Goal: Task Accomplishment & Management: Use online tool/utility

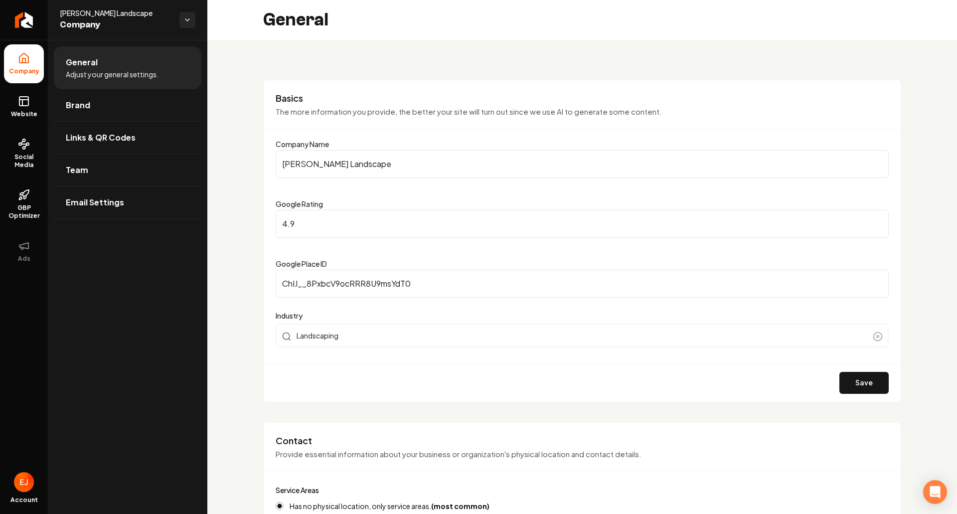
scroll to position [299, 0]
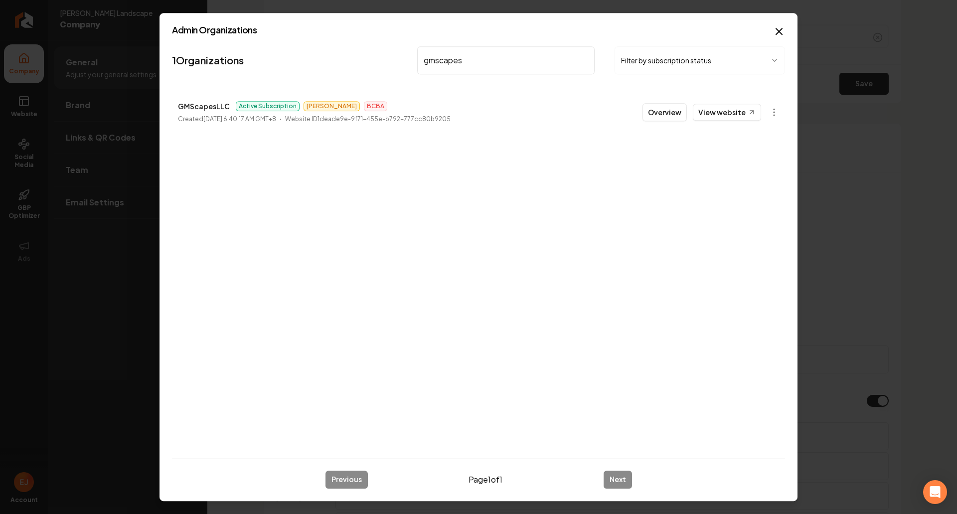
drag, startPoint x: 476, startPoint y: 60, endPoint x: 389, endPoint y: 51, distance: 87.6
click at [391, 52] on nav "1 Organizations gmscapes Filter by subscription status" at bounding box center [478, 64] width 613 height 44
type input "cote"
click at [655, 113] on button "Overview" at bounding box center [664, 112] width 44 height 18
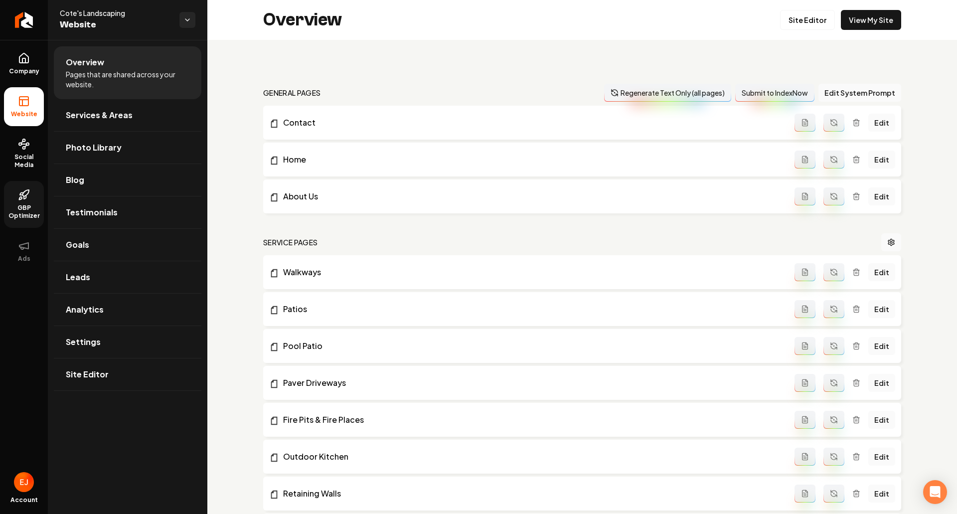
click at [36, 210] on span "GBP Optimizer" at bounding box center [24, 212] width 40 height 16
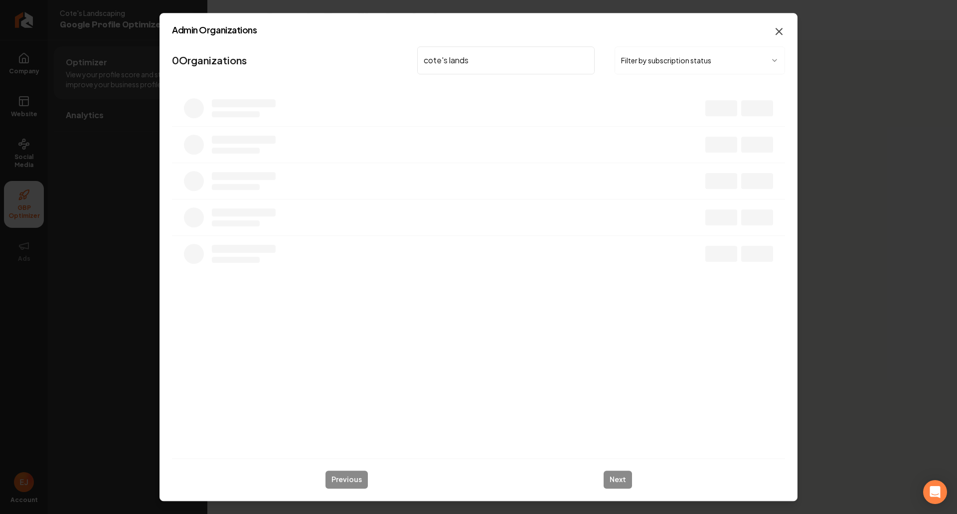
type input "cote's lands"
click at [781, 33] on icon "button" at bounding box center [779, 31] width 12 height 12
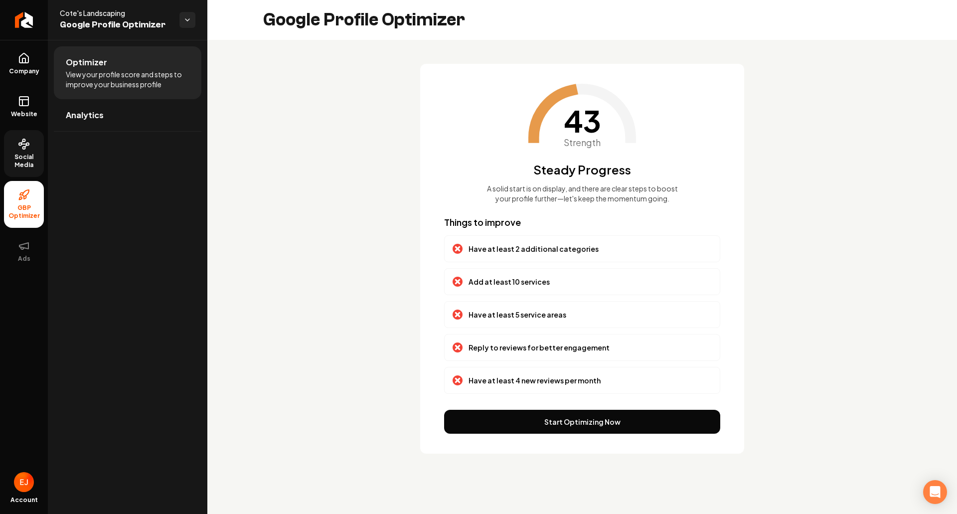
click at [32, 156] on span "Social Media" at bounding box center [24, 161] width 40 height 16
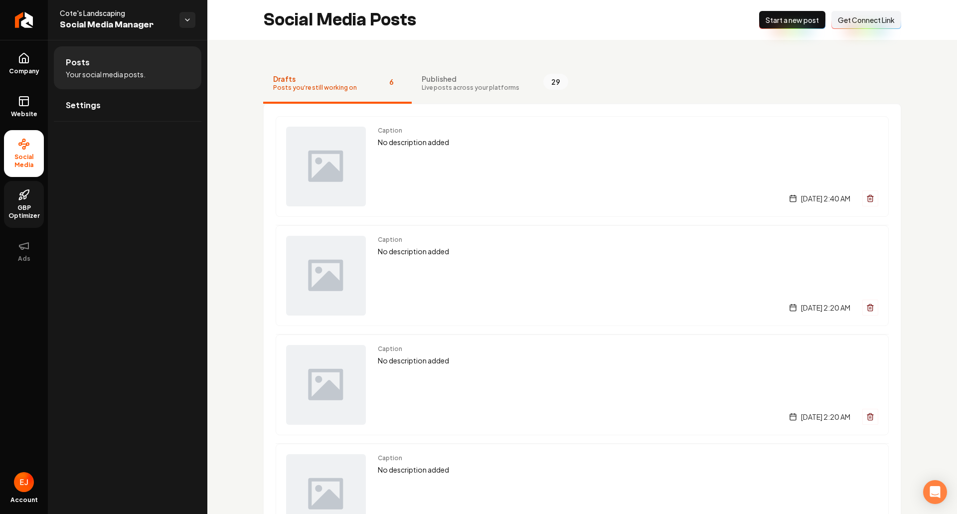
click at [26, 203] on link "GBP Optimizer" at bounding box center [24, 204] width 40 height 47
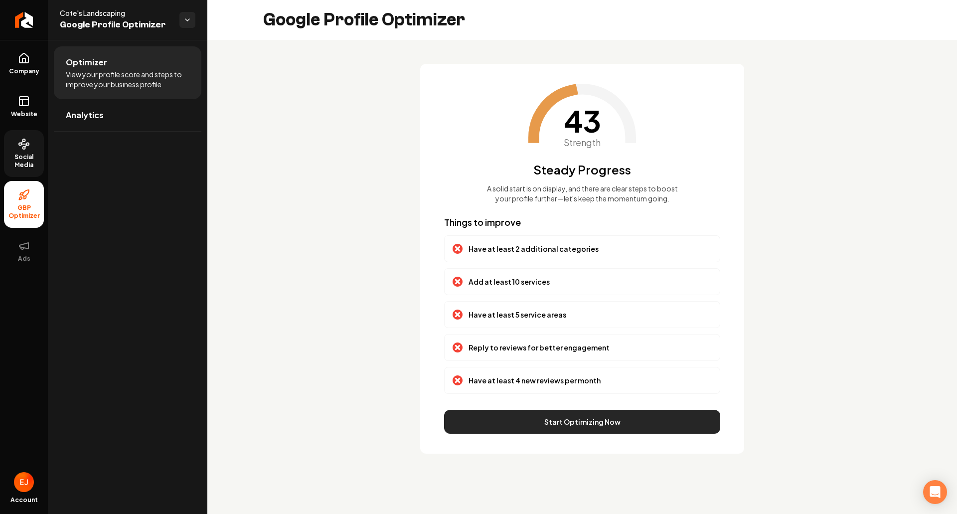
click at [551, 433] on button "Start Optimizing Now" at bounding box center [582, 422] width 276 height 24
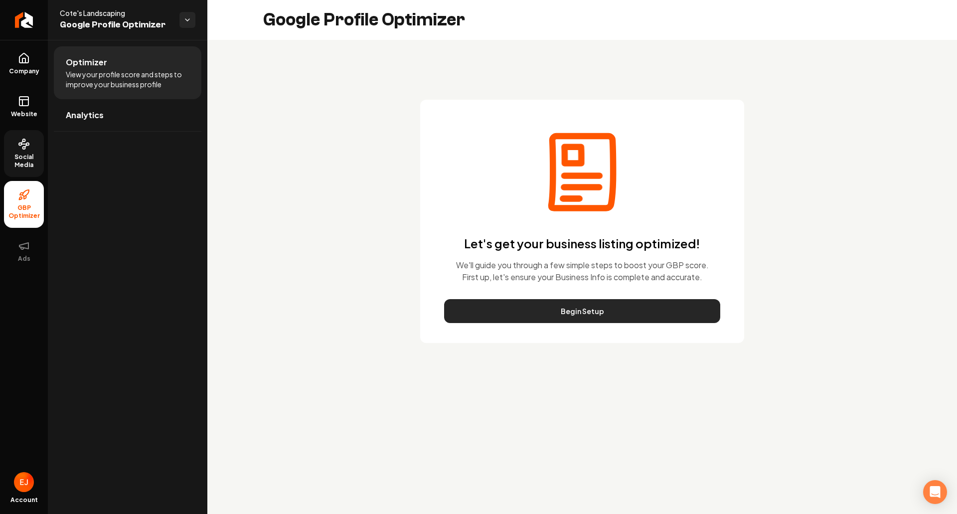
click at [547, 304] on button "Begin Setup" at bounding box center [582, 311] width 276 height 24
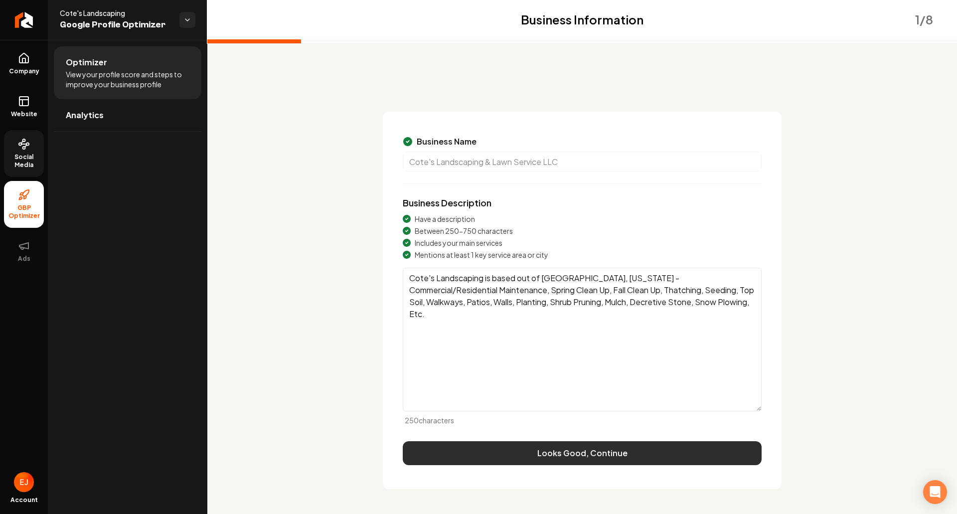
click at [595, 460] on button "Looks Good, Continue" at bounding box center [582, 453] width 359 height 24
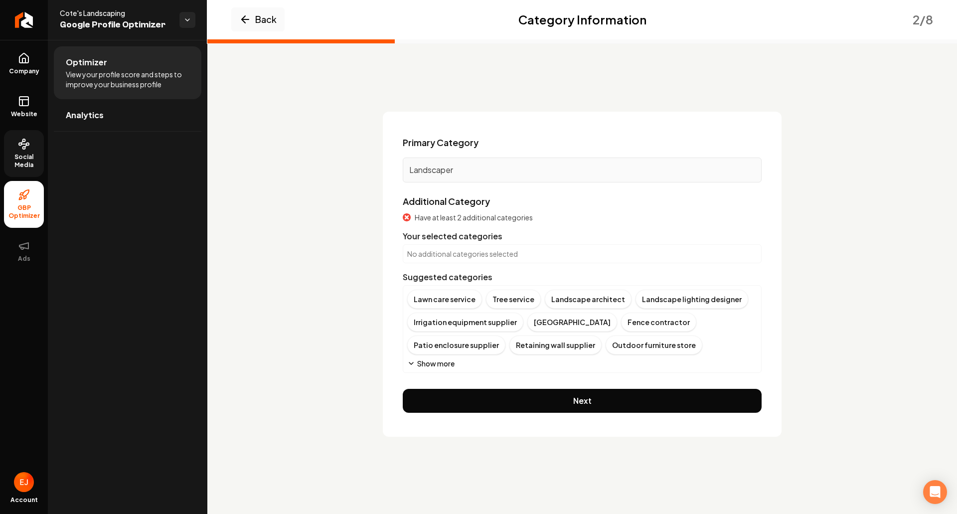
click at [421, 362] on button "Show more" at bounding box center [430, 363] width 47 height 10
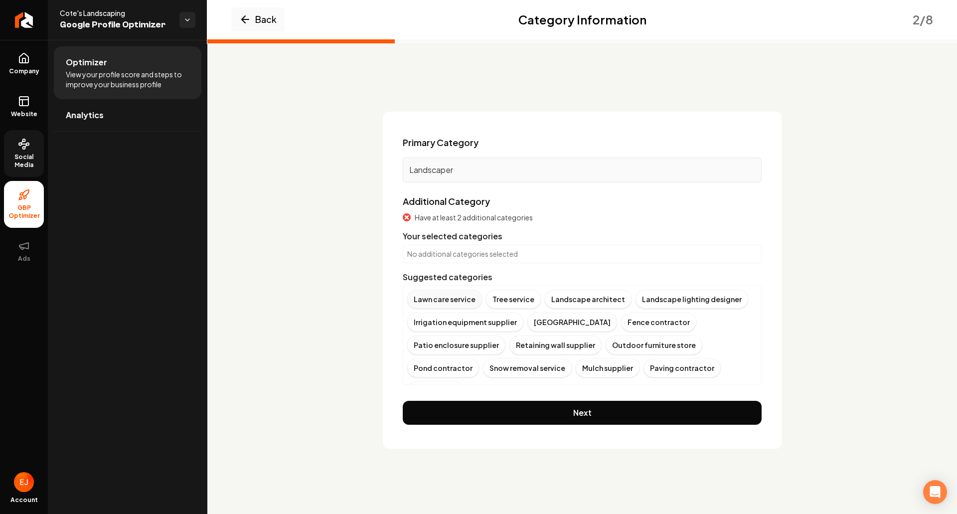
click at [433, 296] on div "Lawn care service" at bounding box center [444, 298] width 75 height 19
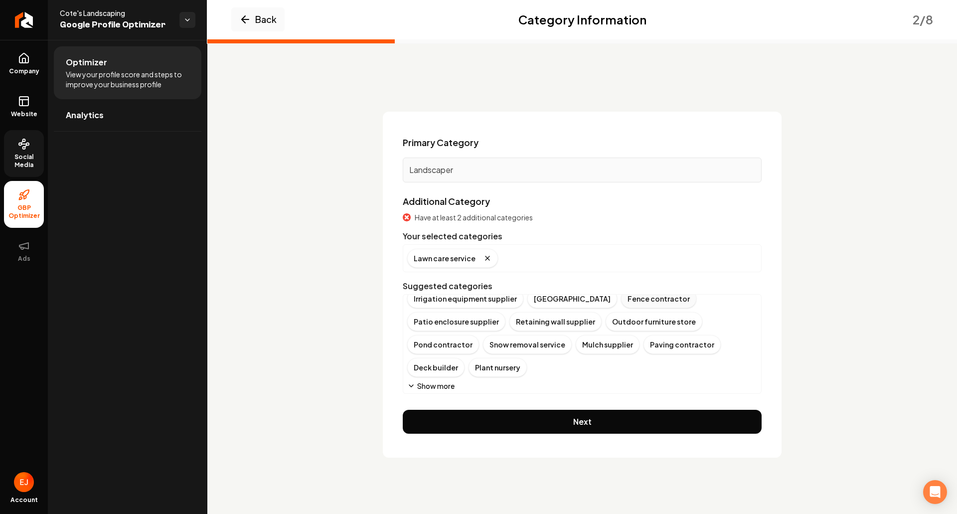
scroll to position [34, 0]
click at [446, 385] on button "Show more" at bounding box center [430, 384] width 47 height 10
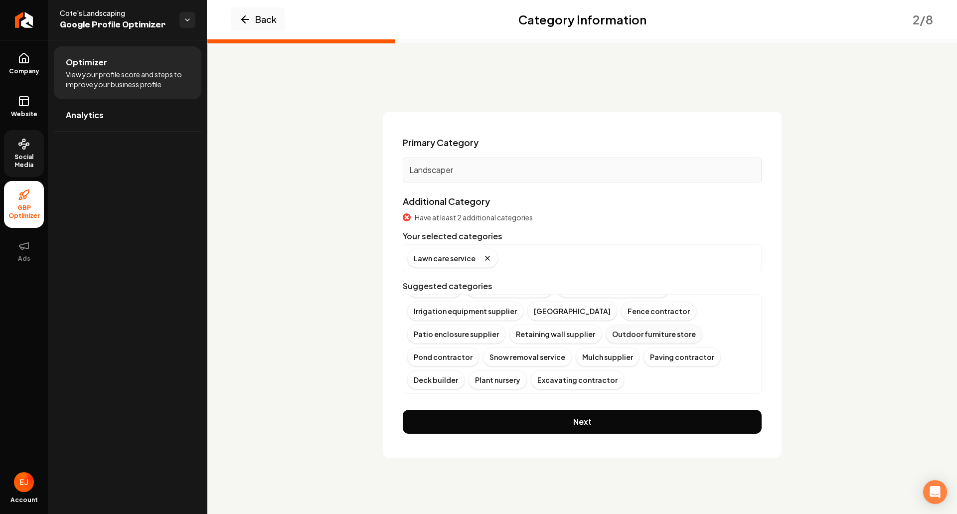
scroll to position [0, 0]
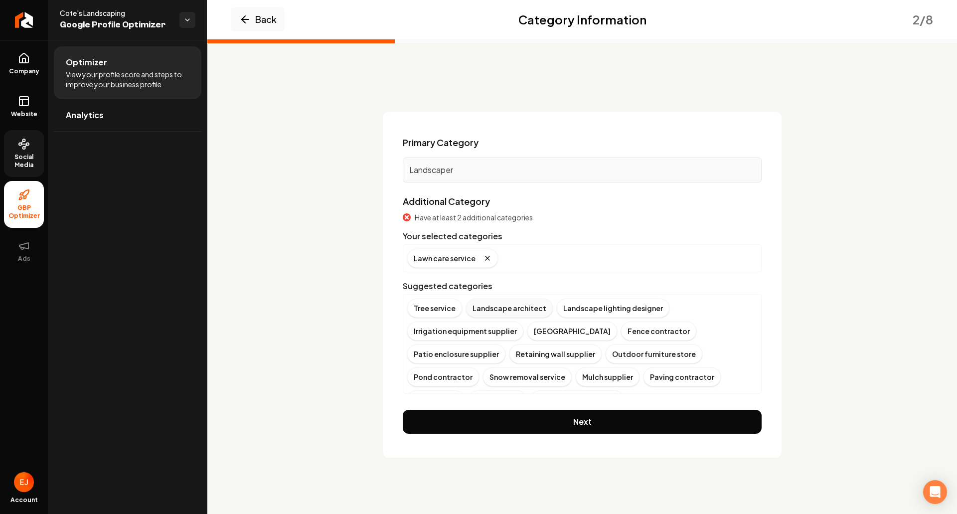
click at [534, 311] on div "Landscape architect" at bounding box center [509, 307] width 87 height 19
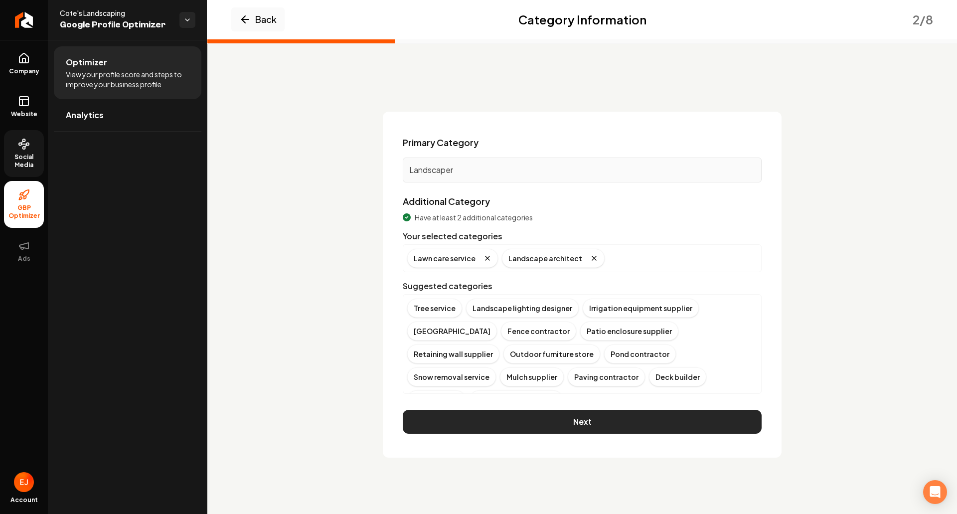
click at [612, 413] on button "Next" at bounding box center [582, 422] width 359 height 24
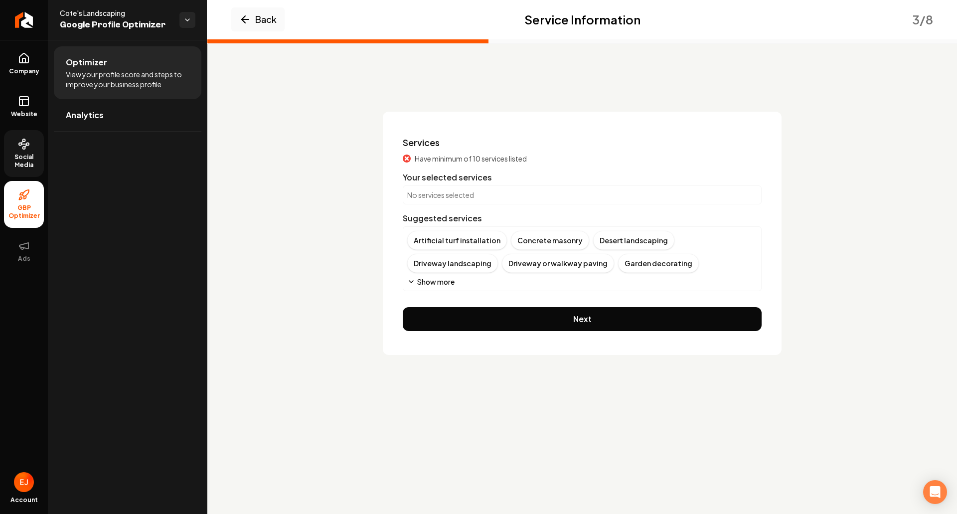
click at [429, 283] on button "Show more" at bounding box center [430, 282] width 47 height 10
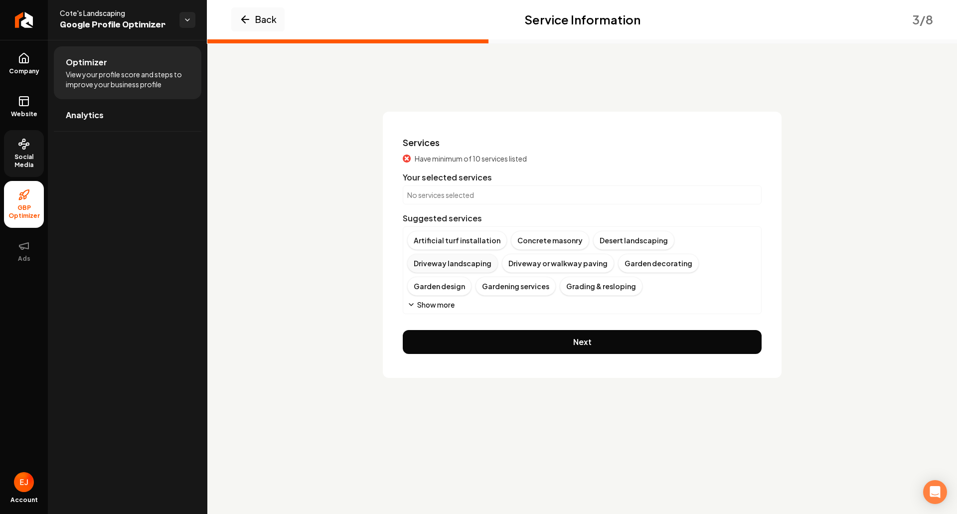
click at [498, 254] on div "Driveway landscaping" at bounding box center [452, 263] width 91 height 19
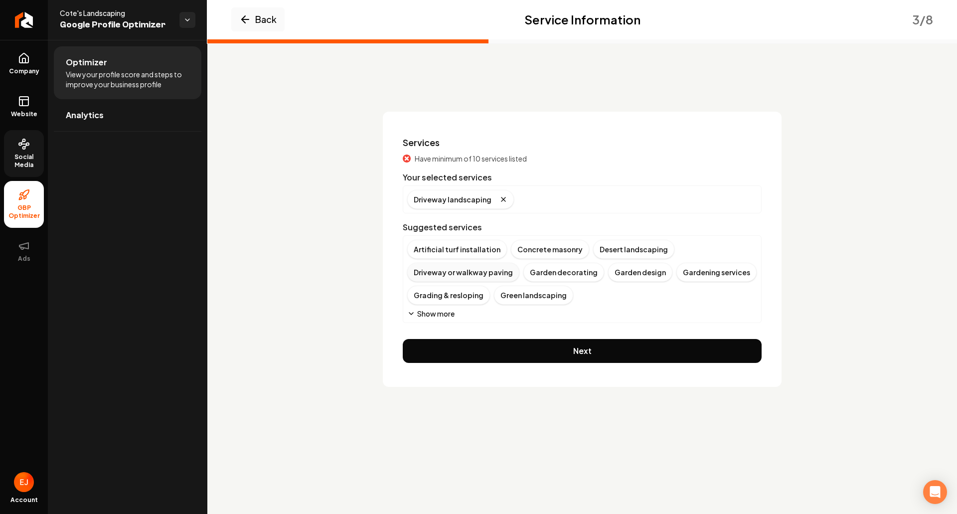
click at [464, 276] on div "Driveway or walkway paving" at bounding box center [463, 272] width 112 height 19
click at [560, 273] on div "Gardening services" at bounding box center [600, 272] width 80 height 19
click at [483, 297] on div "Hardscaping" at bounding box center [512, 294] width 58 height 19
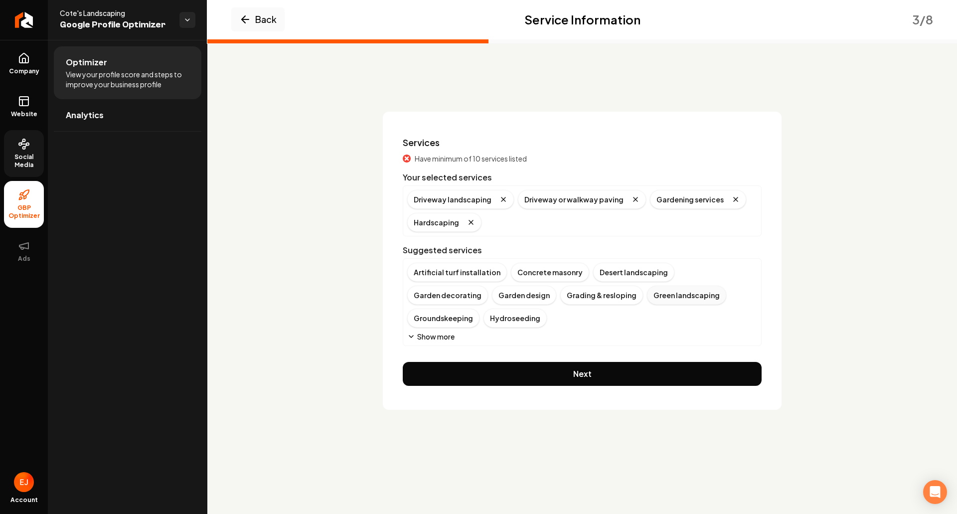
click at [647, 300] on div "Green landscaping" at bounding box center [686, 294] width 79 height 19
click at [438, 338] on button "Show more" at bounding box center [430, 336] width 47 height 10
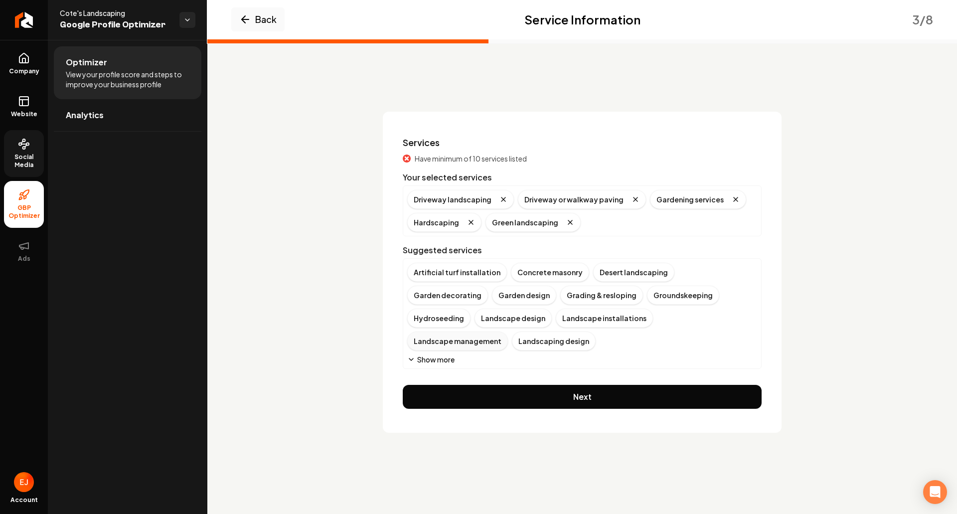
click at [508, 331] on div "Landscape management" at bounding box center [457, 340] width 101 height 19
click at [560, 296] on div "Grading & resloping" at bounding box center [601, 294] width 83 height 19
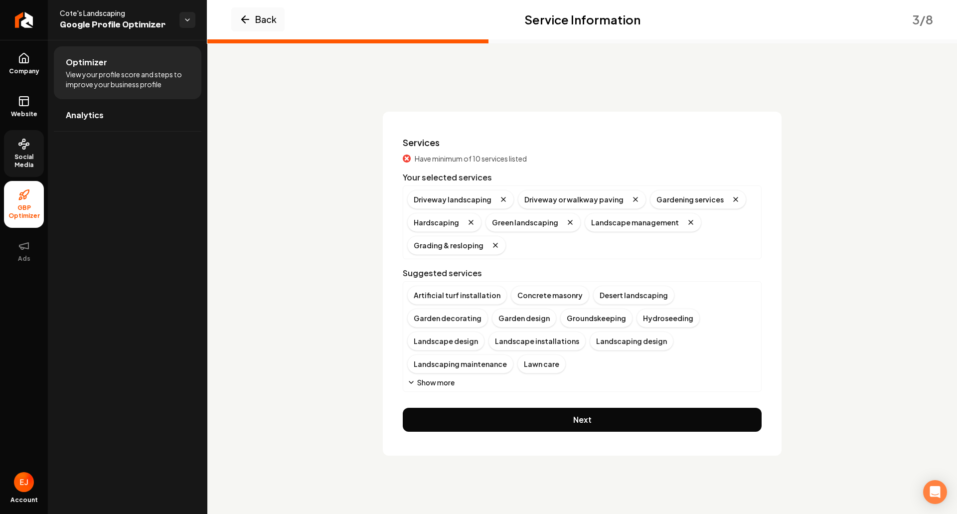
click at [443, 377] on button "Show more" at bounding box center [430, 382] width 47 height 10
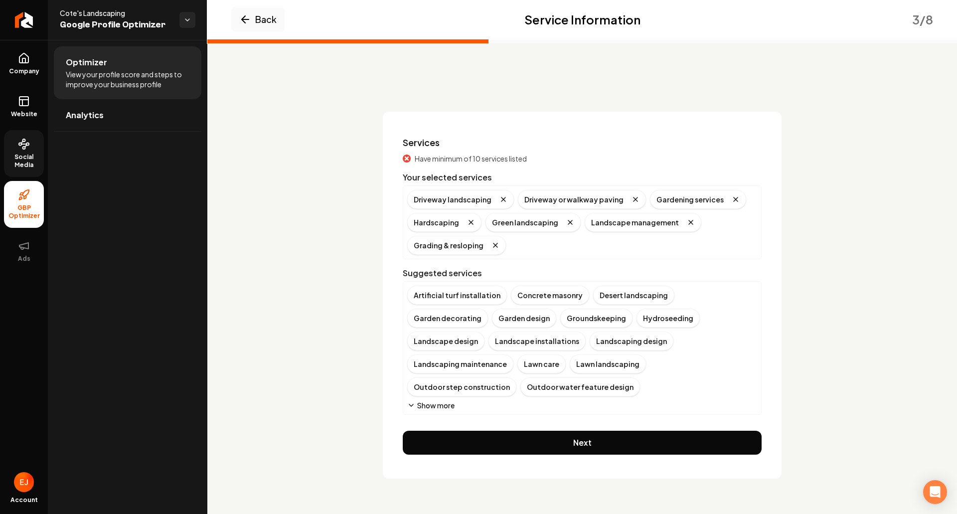
click at [440, 400] on button "Show more" at bounding box center [430, 405] width 47 height 10
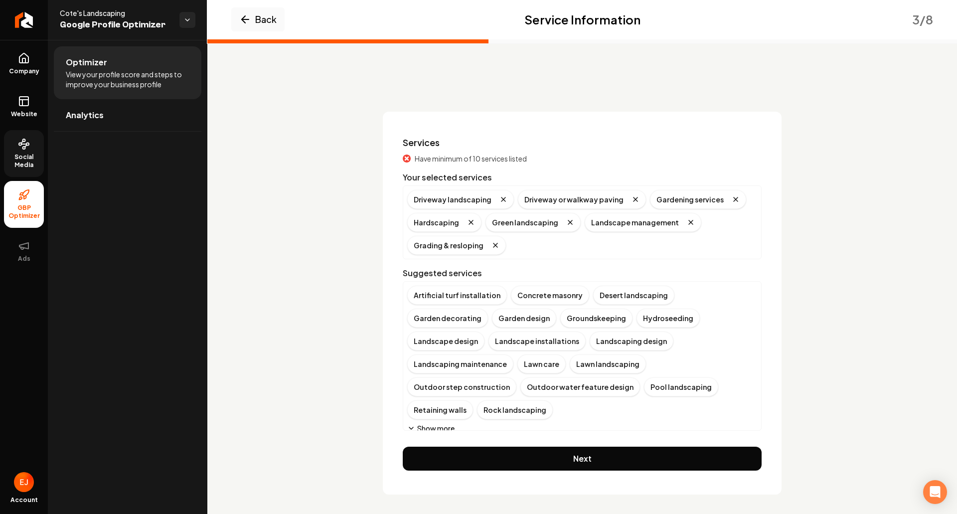
click at [447, 423] on button "Show more" at bounding box center [430, 428] width 47 height 10
click at [473, 400] on div "Retaining walls" at bounding box center [440, 409] width 66 height 19
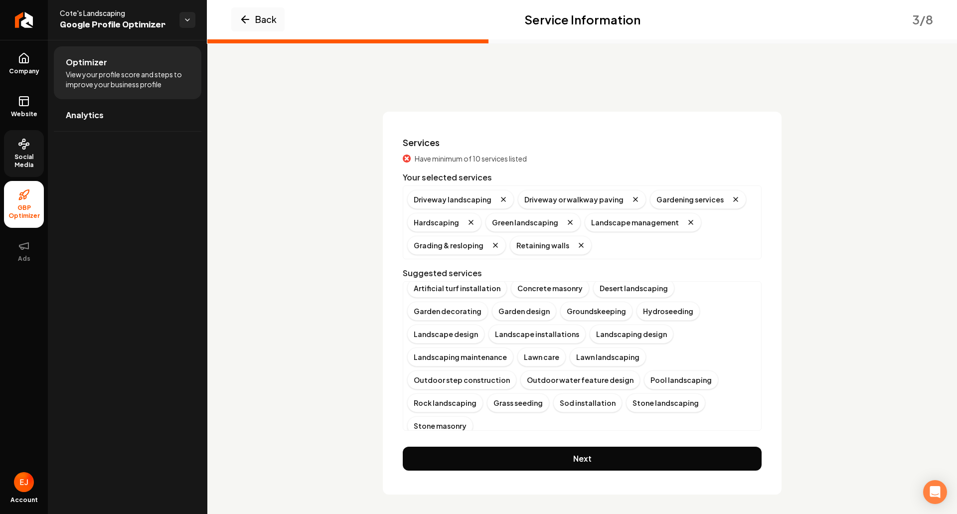
click at [445, 439] on button "Show more" at bounding box center [430, 444] width 47 height 10
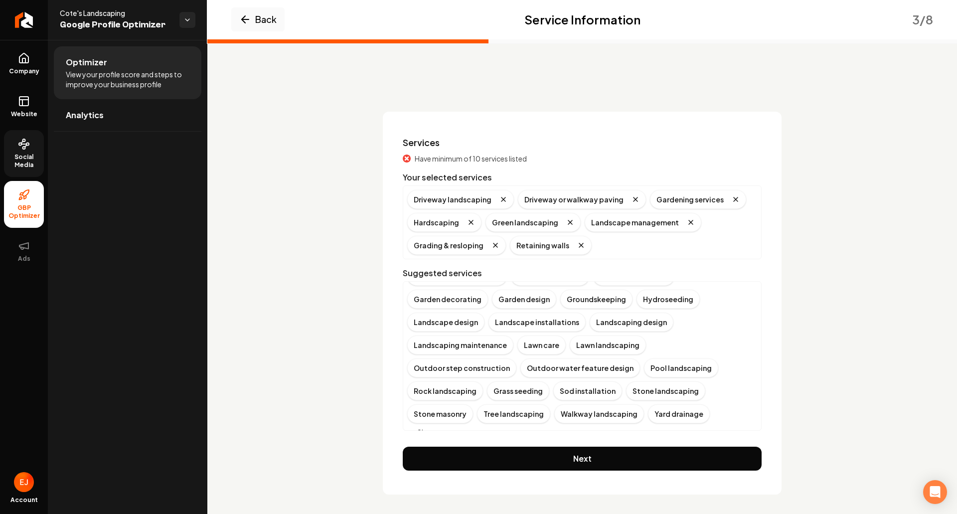
scroll to position [30, 0]
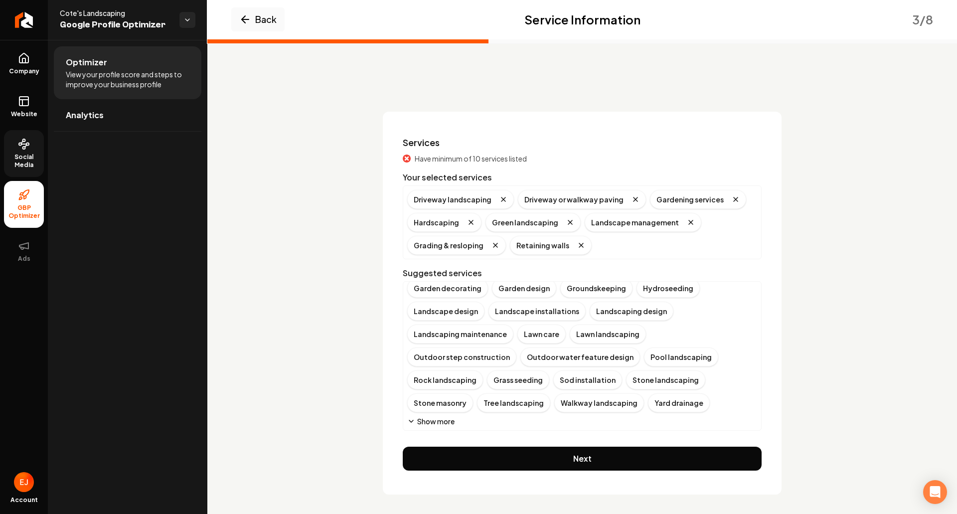
click at [444, 422] on button "Show more" at bounding box center [430, 421] width 47 height 10
click at [431, 439] on button "Show more" at bounding box center [430, 444] width 47 height 10
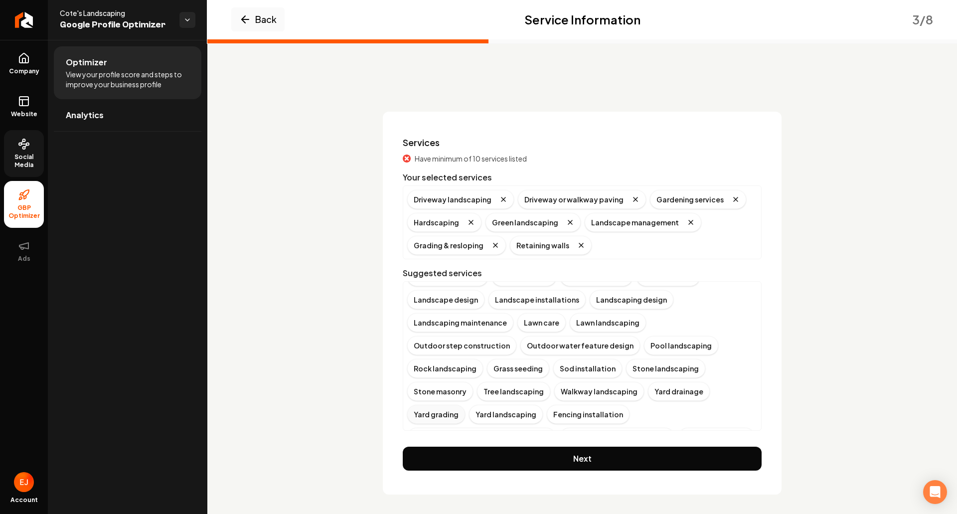
scroll to position [53, 0]
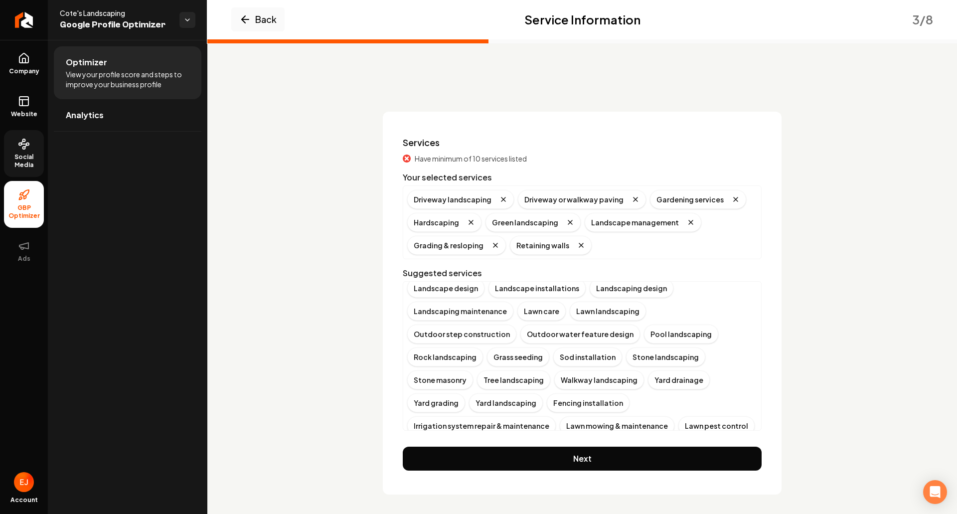
click at [440, 439] on button "Show more" at bounding box center [430, 444] width 47 height 10
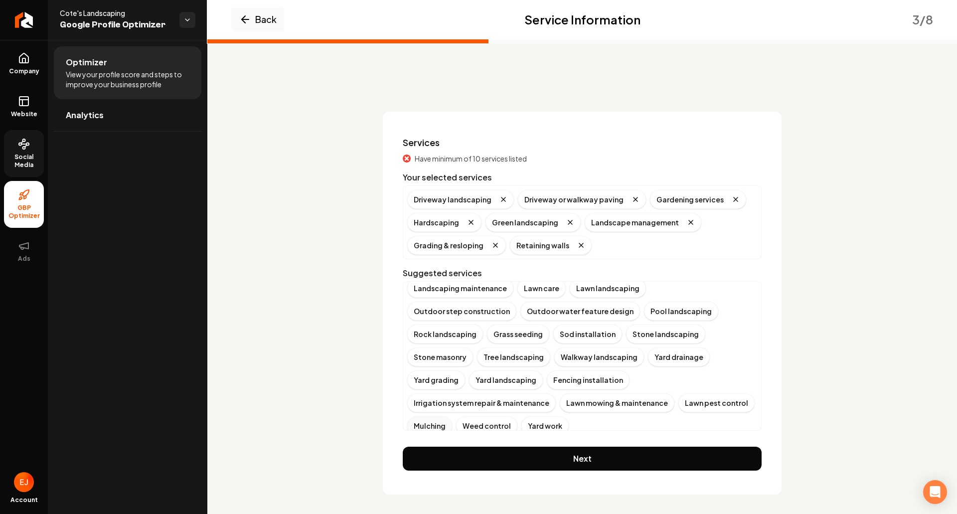
click at [438, 416] on div "Mulching" at bounding box center [429, 425] width 45 height 19
click at [441, 439] on button "Show more" at bounding box center [430, 444] width 47 height 10
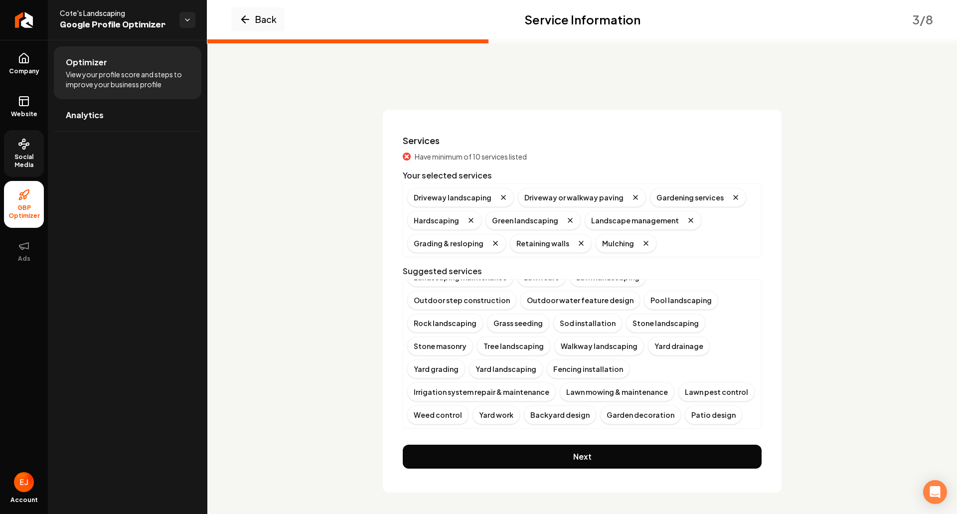
scroll to position [4, 0]
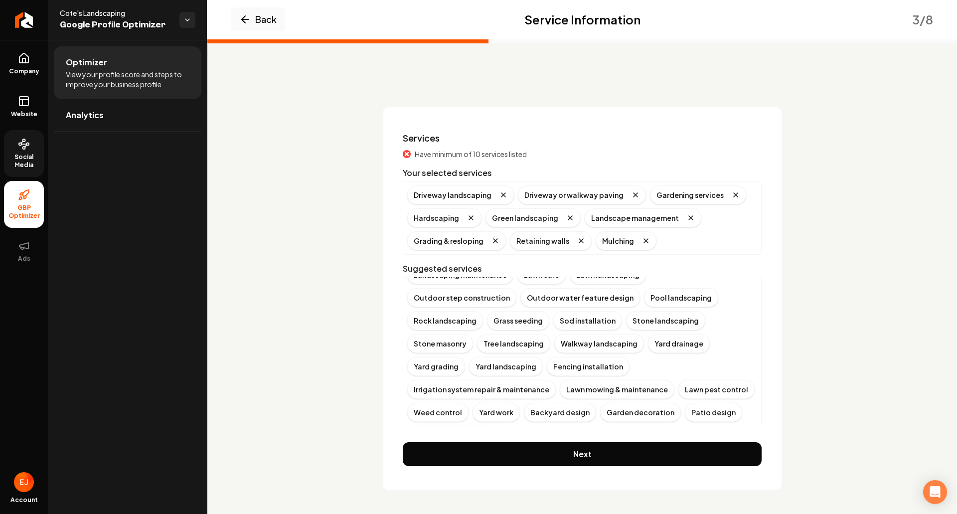
click at [626, 324] on div "Stone landscaping" at bounding box center [665, 320] width 79 height 19
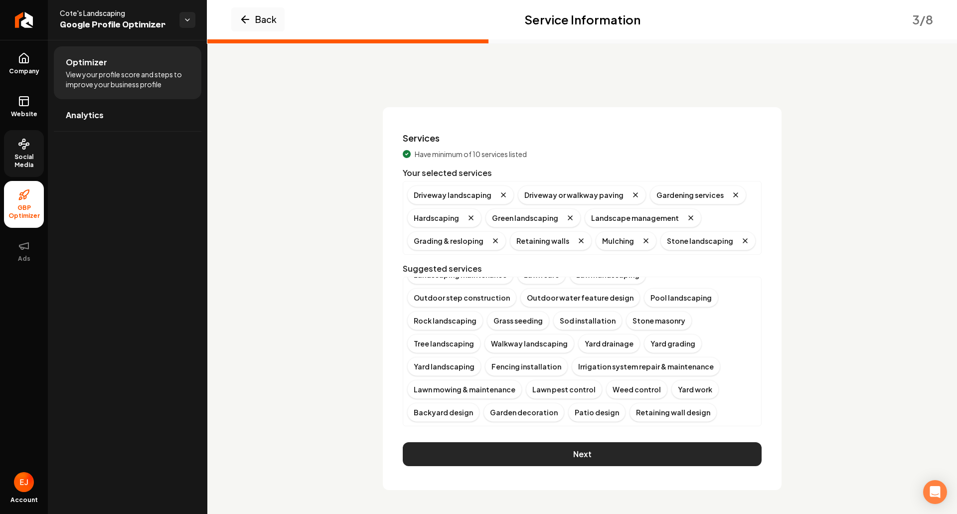
click at [578, 453] on button "Next" at bounding box center [582, 454] width 359 height 24
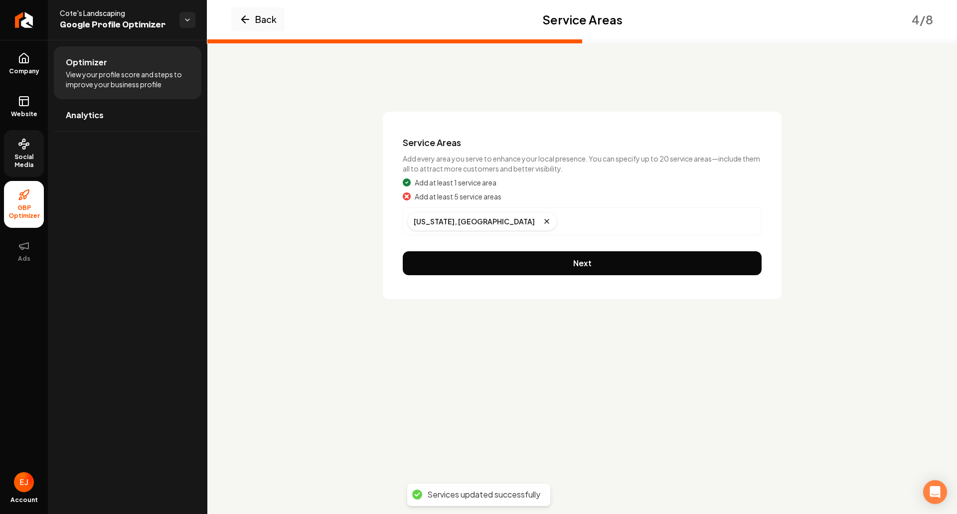
scroll to position [0, 0]
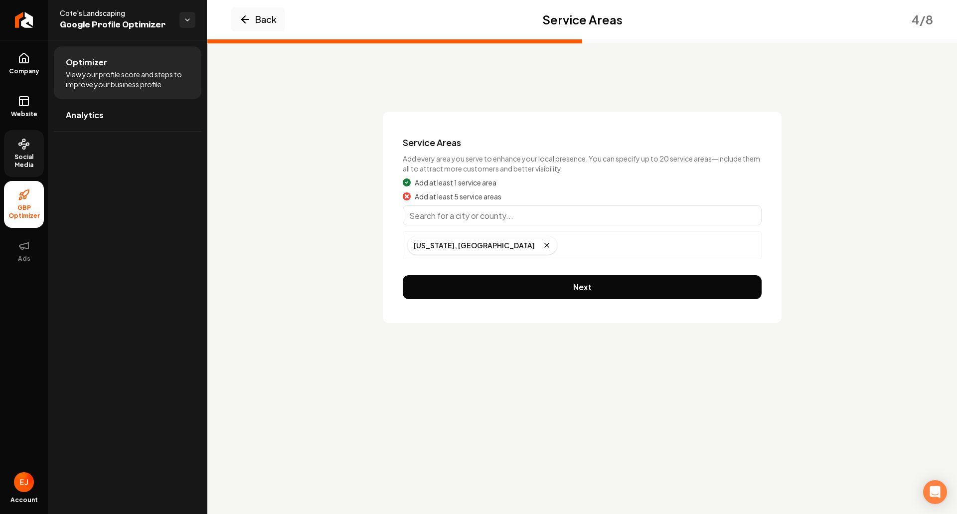
click at [508, 222] on input "Main content area" at bounding box center [582, 215] width 359 height 20
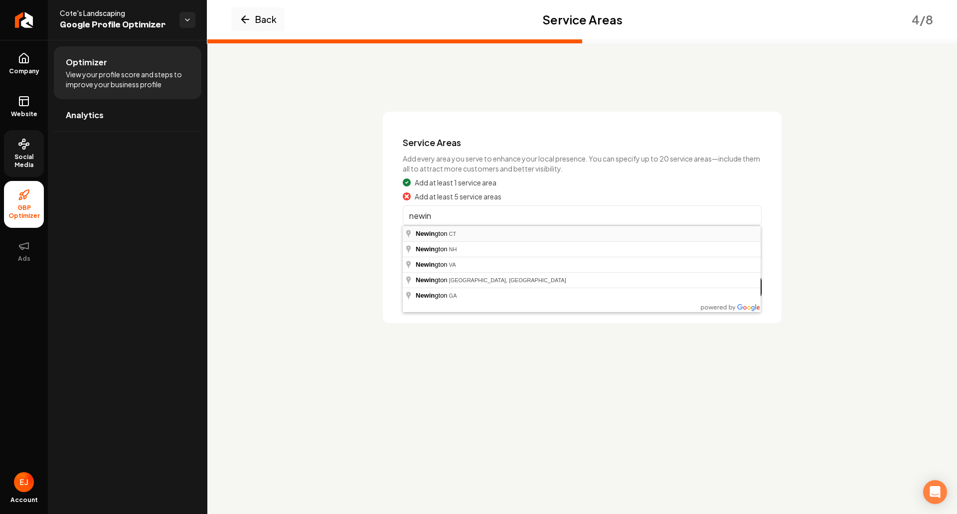
type input "[GEOGRAPHIC_DATA], [GEOGRAPHIC_DATA]"
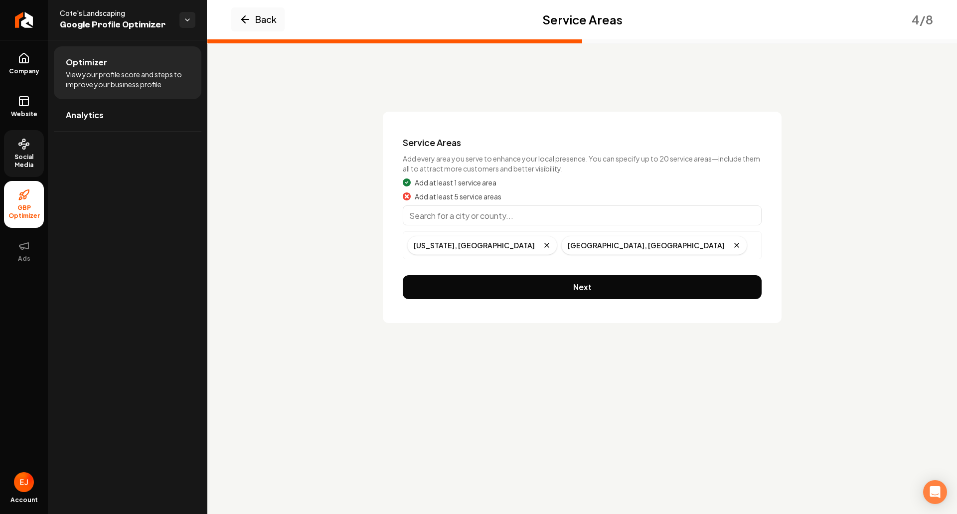
click at [486, 213] on input "Main content area" at bounding box center [582, 215] width 359 height 20
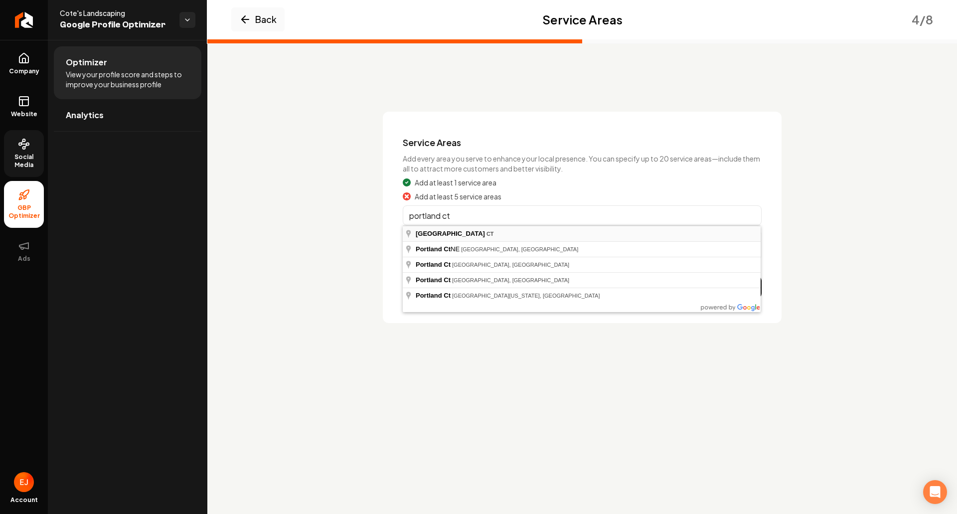
type input "[GEOGRAPHIC_DATA], [GEOGRAPHIC_DATA]"
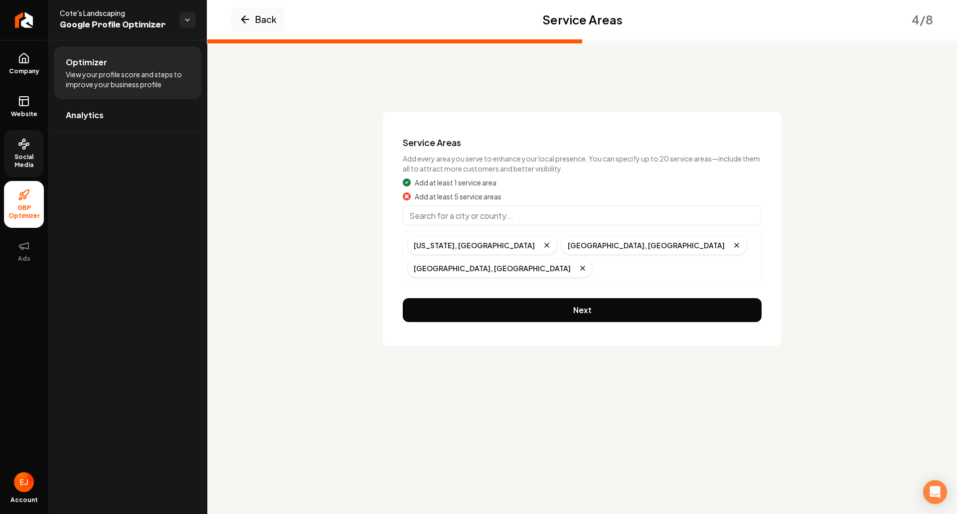
click at [473, 217] on input "Main content area" at bounding box center [582, 215] width 359 height 20
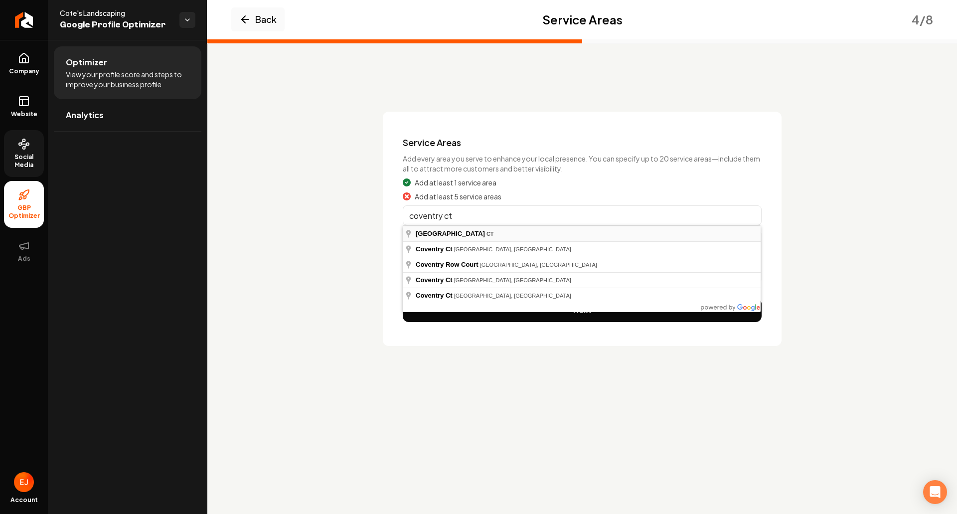
type input "[GEOGRAPHIC_DATA], [GEOGRAPHIC_DATA]"
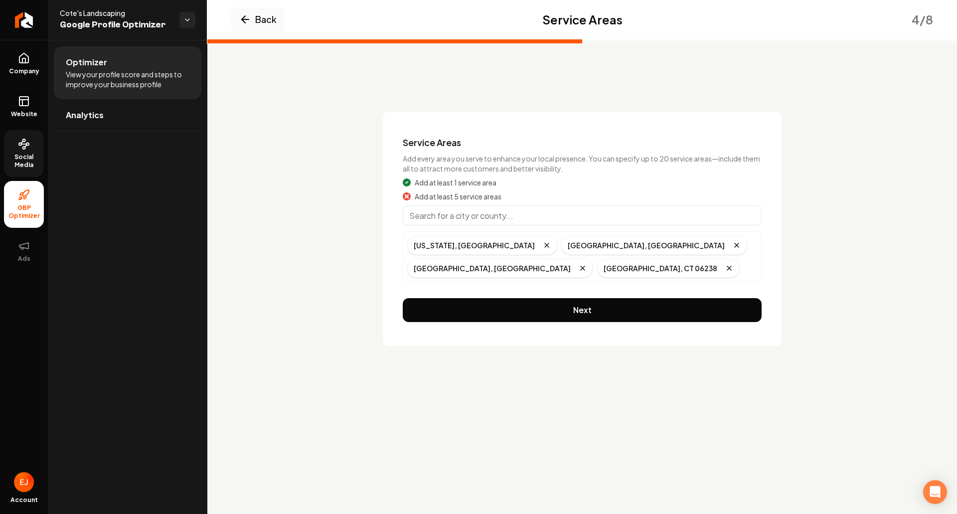
click at [474, 216] on input "Main content area" at bounding box center [582, 215] width 359 height 20
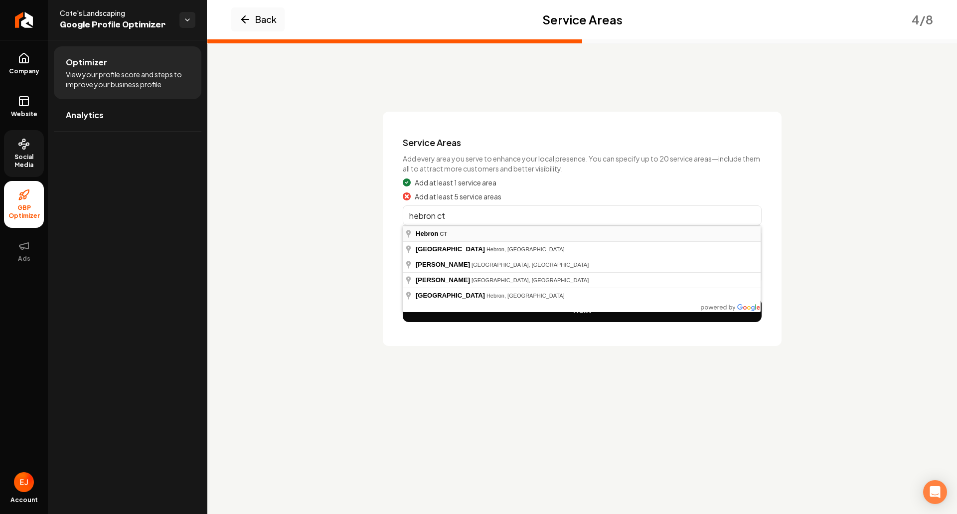
type input "Hebron, [GEOGRAPHIC_DATA]"
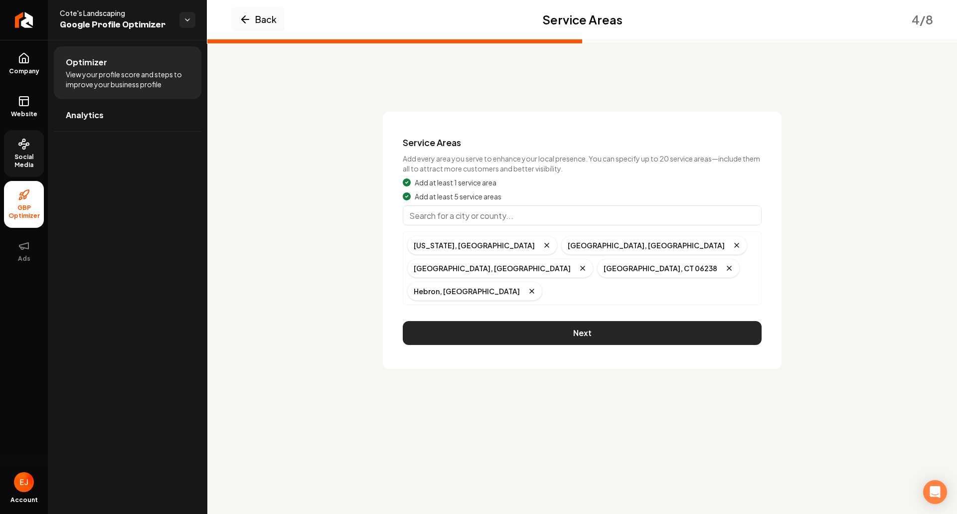
click at [523, 321] on button "Next" at bounding box center [582, 333] width 359 height 24
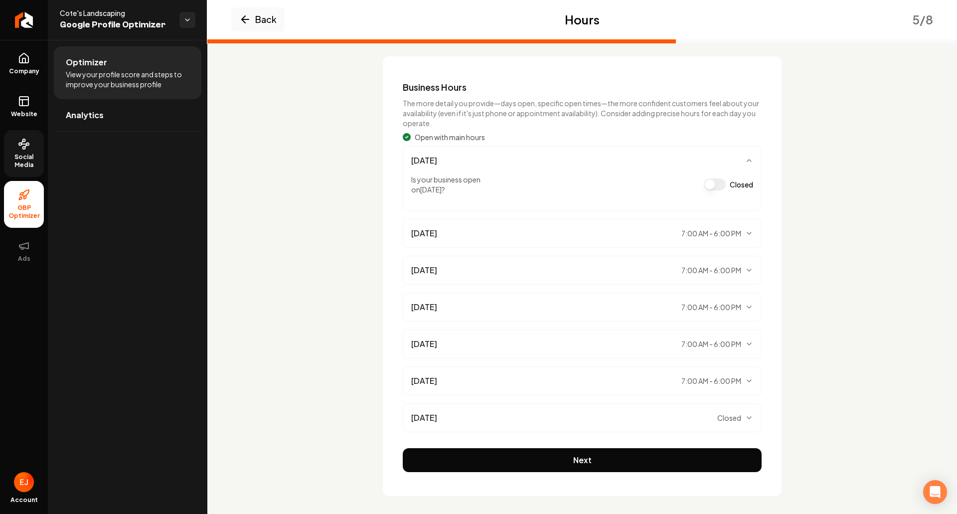
scroll to position [61, 0]
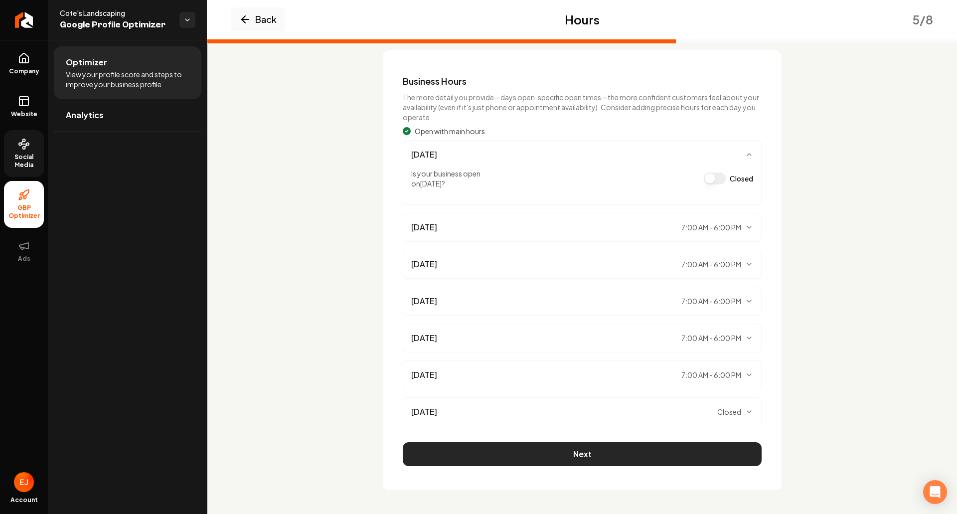
click at [616, 452] on button "Next" at bounding box center [582, 454] width 359 height 24
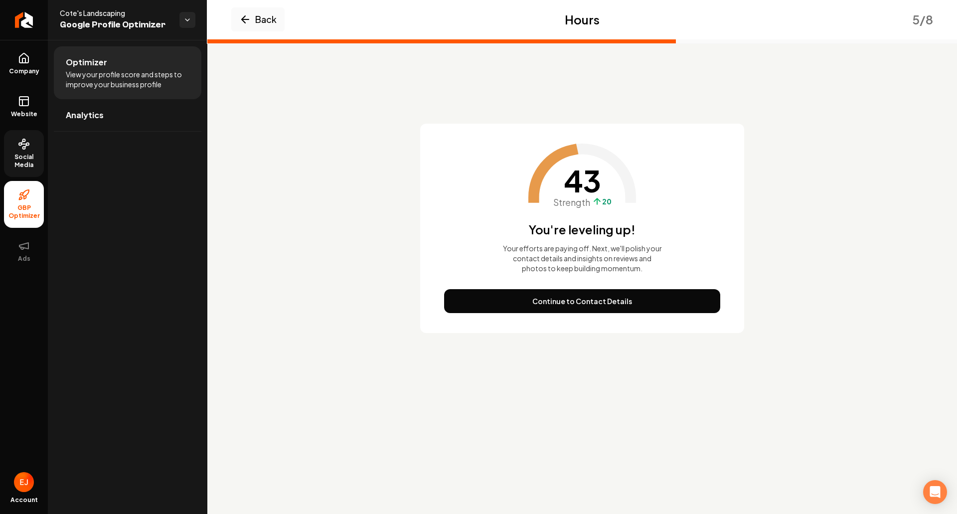
scroll to position [0, 0]
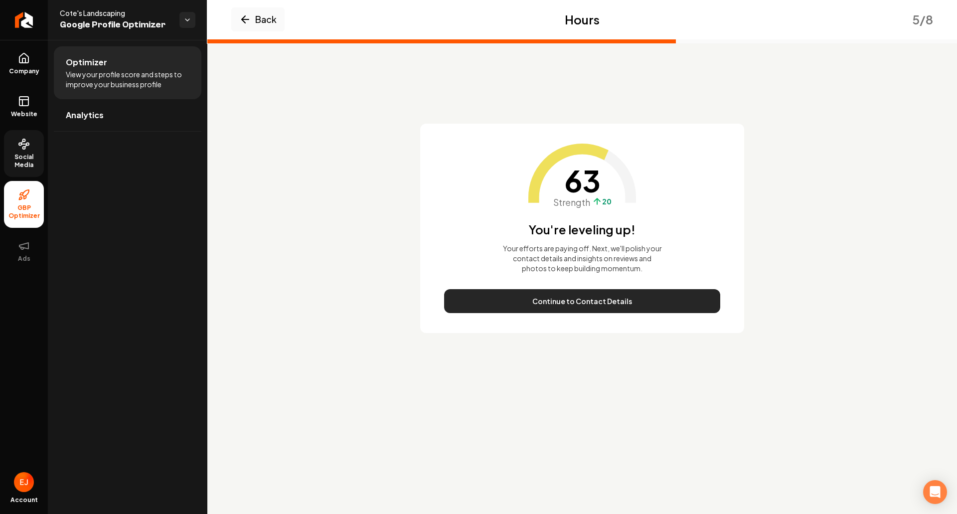
click at [596, 304] on button "Continue to Contact Details" at bounding box center [582, 301] width 276 height 24
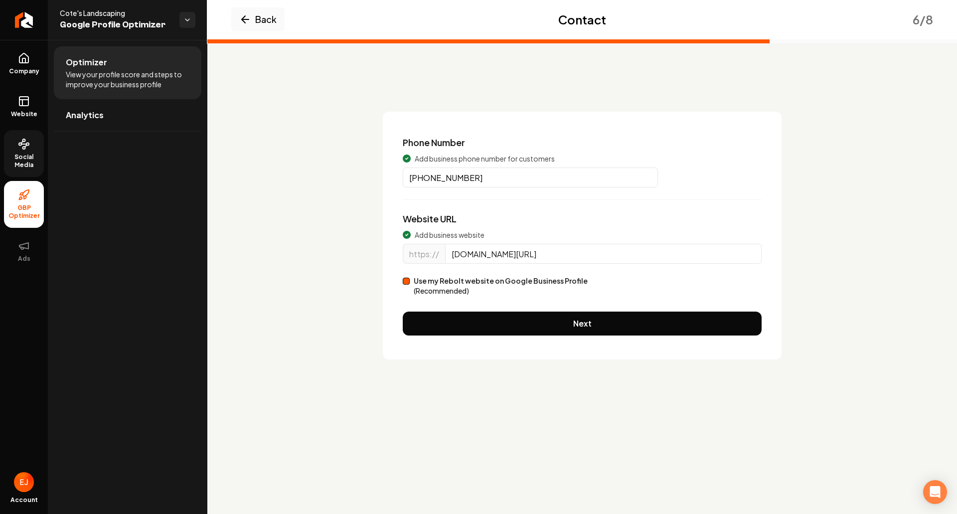
click at [408, 282] on button "Use my Rebolt website on Google Business Profile (Recommended)" at bounding box center [406, 281] width 7 height 7
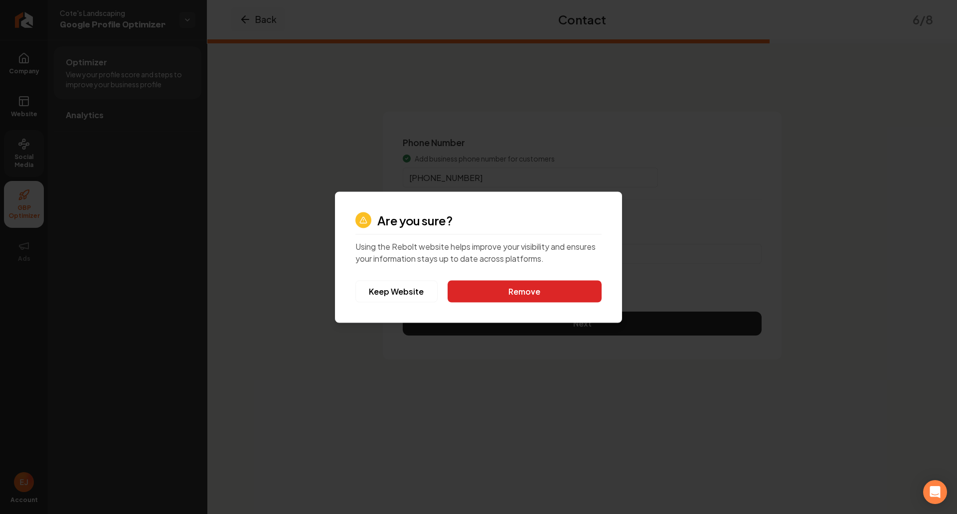
click at [494, 291] on button "Remove" at bounding box center [524, 291] width 154 height 22
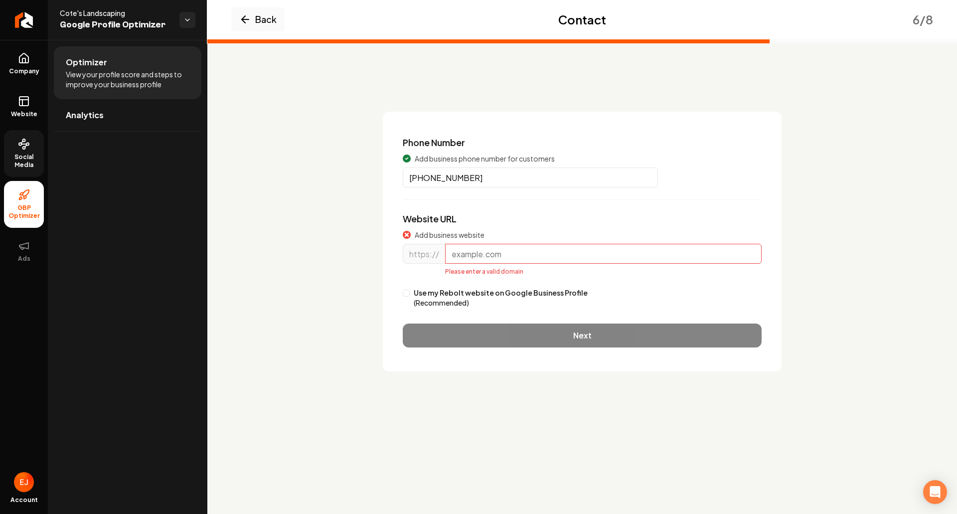
click at [409, 294] on button "Use my Rebolt website on Google Business Profile (Recommended)" at bounding box center [406, 292] width 7 height 7
type input "[DOMAIN_NAME]"
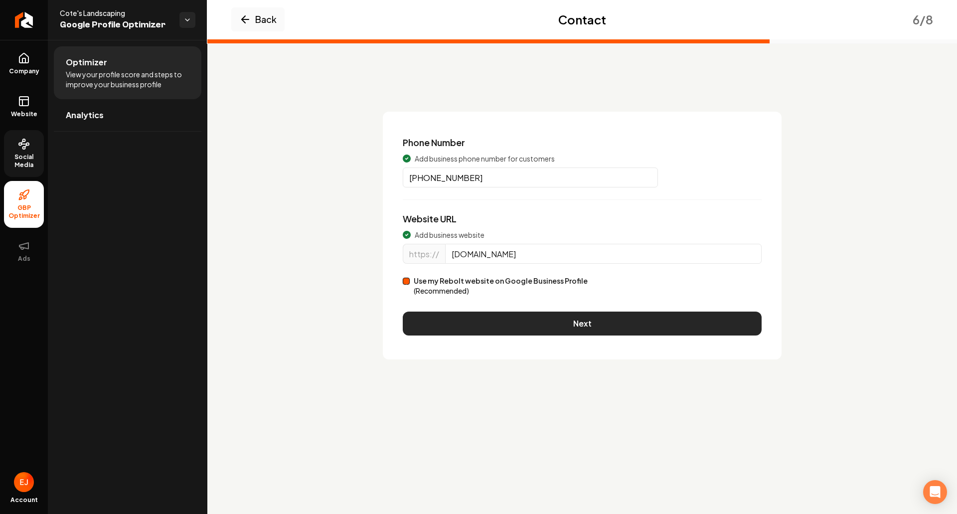
click at [473, 331] on button "Next" at bounding box center [582, 323] width 359 height 24
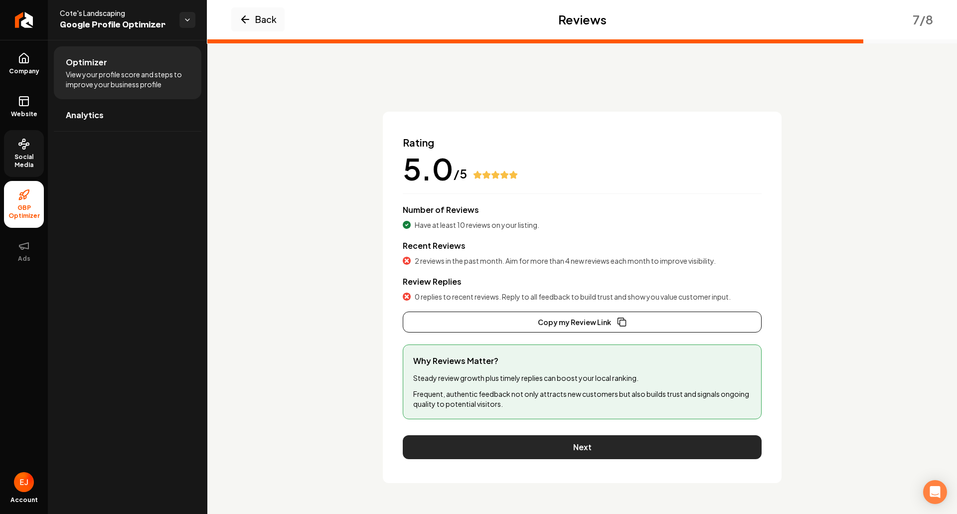
click at [566, 451] on button "Next" at bounding box center [582, 447] width 359 height 24
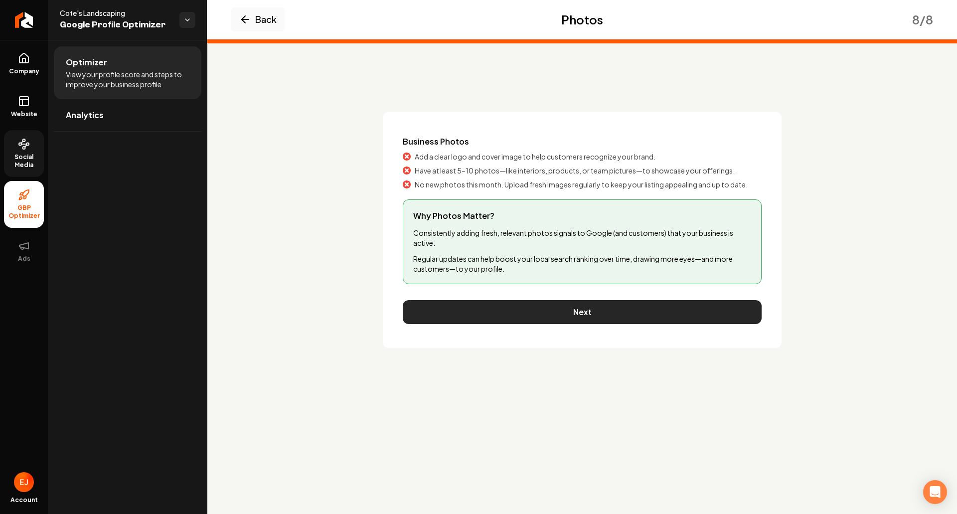
click at [591, 311] on button "Next" at bounding box center [582, 312] width 359 height 24
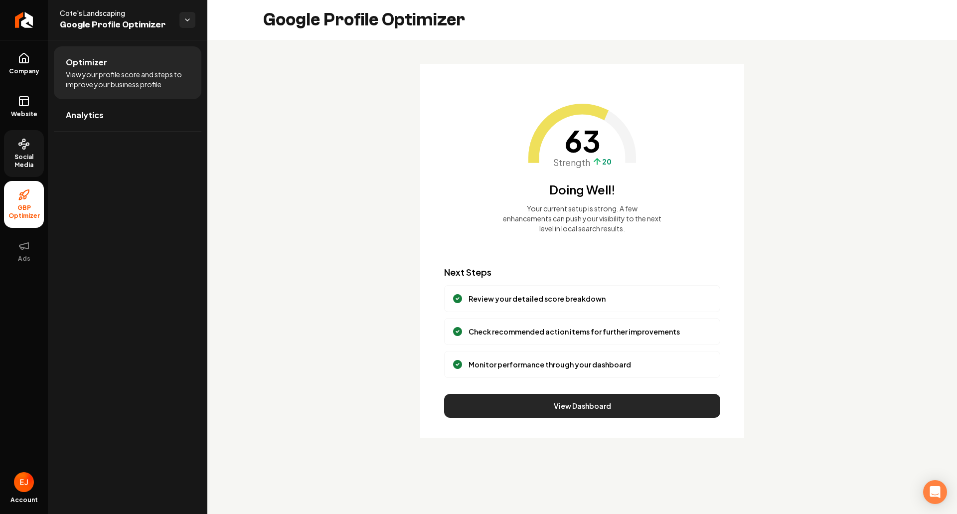
click at [599, 414] on button "View Dashboard" at bounding box center [582, 406] width 276 height 24
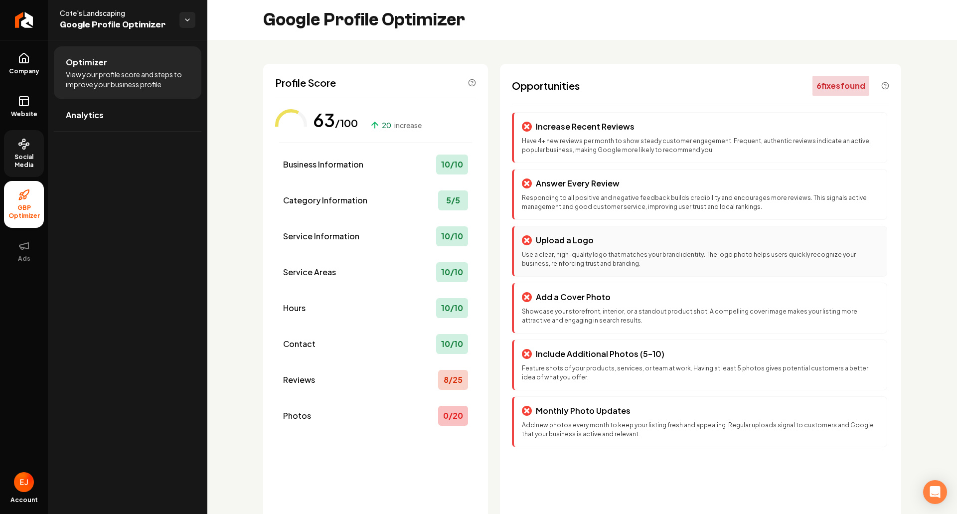
click at [626, 266] on p "Use a clear, high-quality logo that matches your brand identity. The logo photo…" at bounding box center [700, 259] width 357 height 18
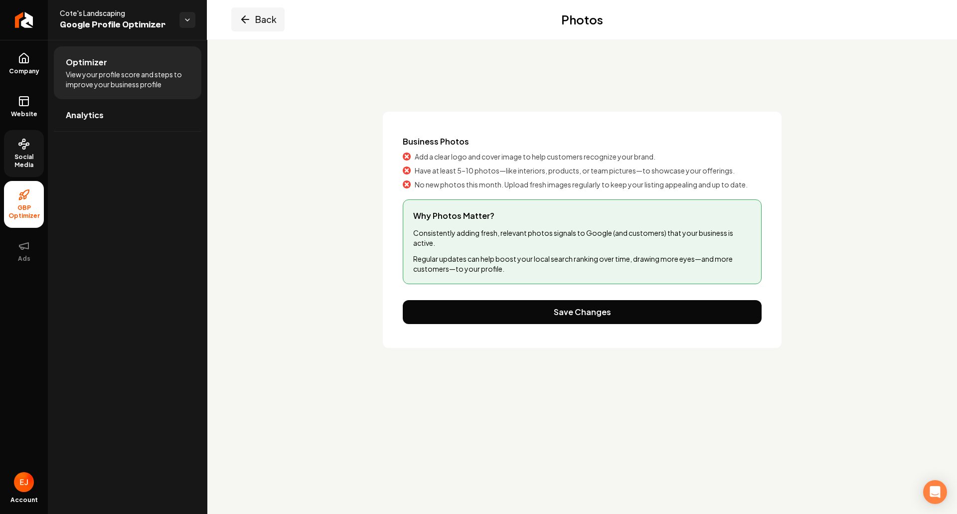
click at [244, 26] on button "Back" at bounding box center [257, 19] width 53 height 24
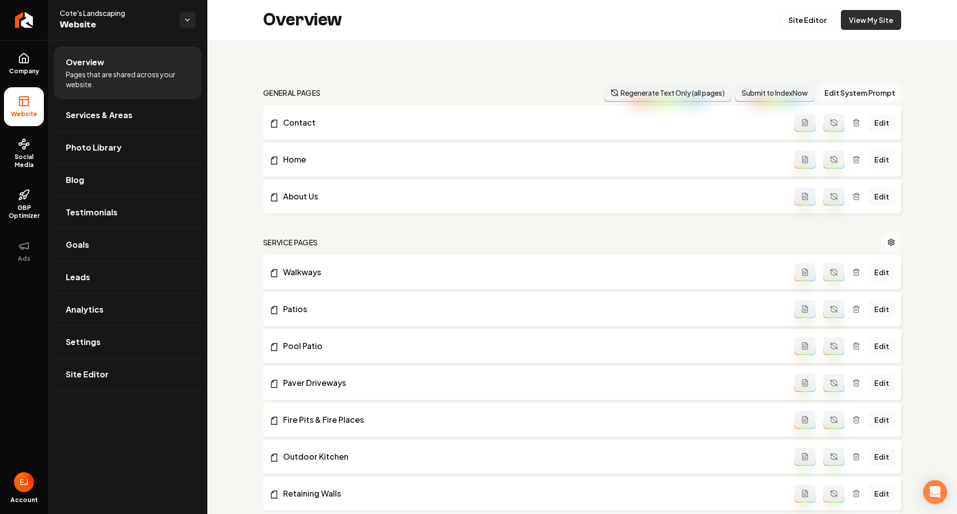
click at [872, 22] on link "View My Site" at bounding box center [870, 20] width 60 height 20
click at [27, 69] on span "Company" at bounding box center [24, 71] width 38 height 8
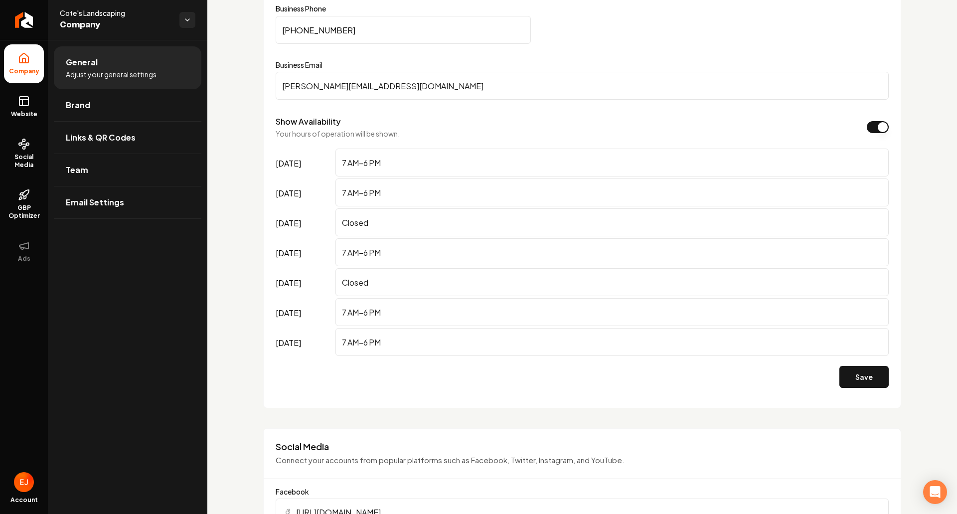
scroll to position [574, 0]
